Goal: Task Accomplishment & Management: Use online tool/utility

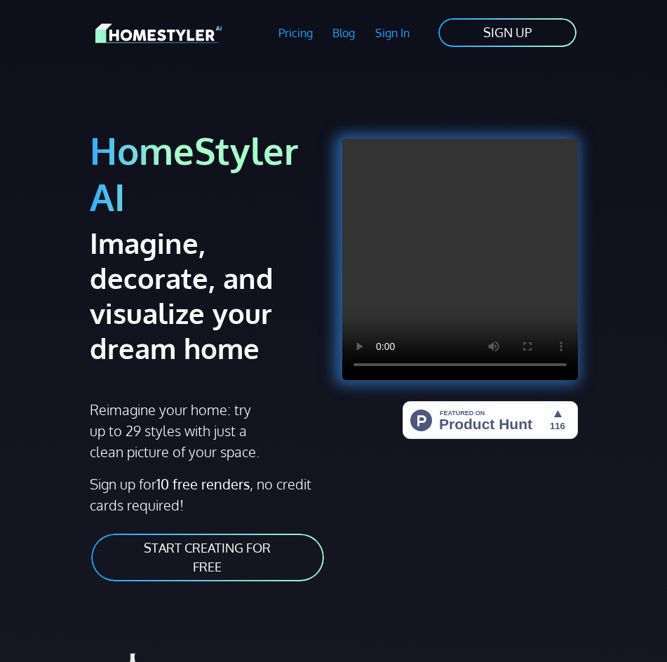
click at [403, 41] on link "Sign In" at bounding box center [393, 33] width 55 height 32
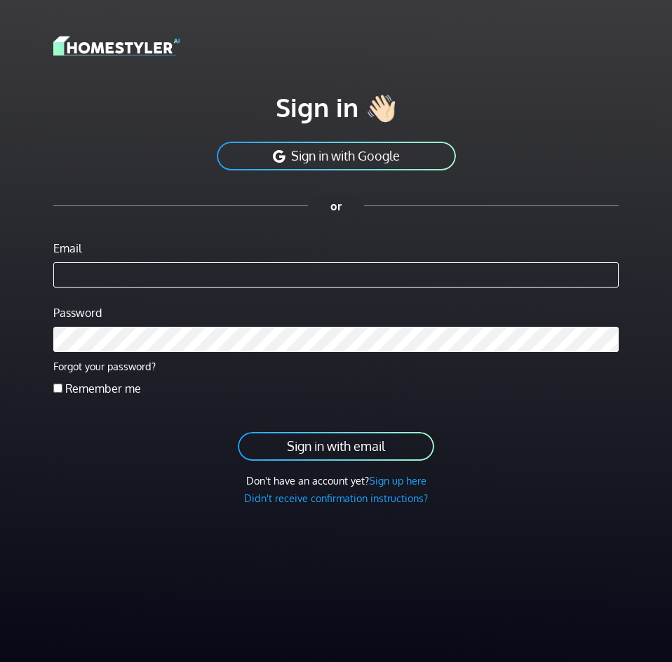
click at [255, 281] on input "Email" at bounding box center [336, 274] width 566 height 25
click at [333, 446] on button "Sign in with email" at bounding box center [335, 447] width 199 height 32
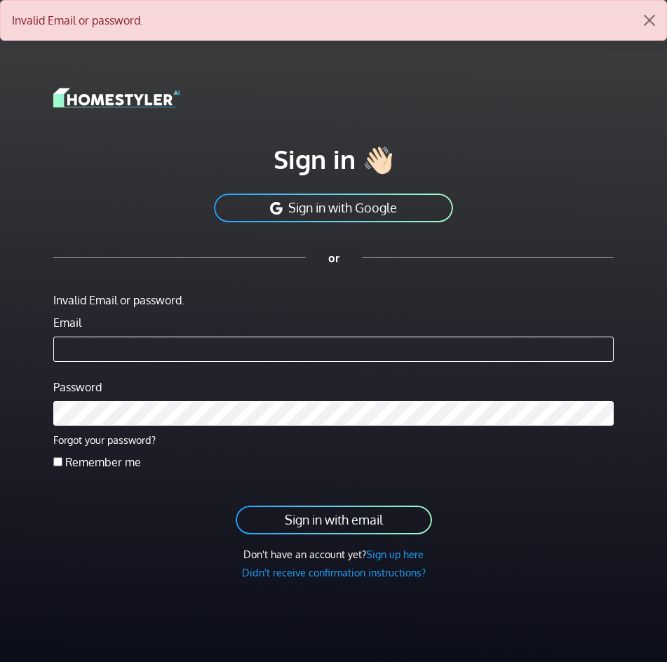
click at [394, 212] on button "Sign in with Google" at bounding box center [334, 208] width 242 height 32
